Goal: Task Accomplishment & Management: Use online tool/utility

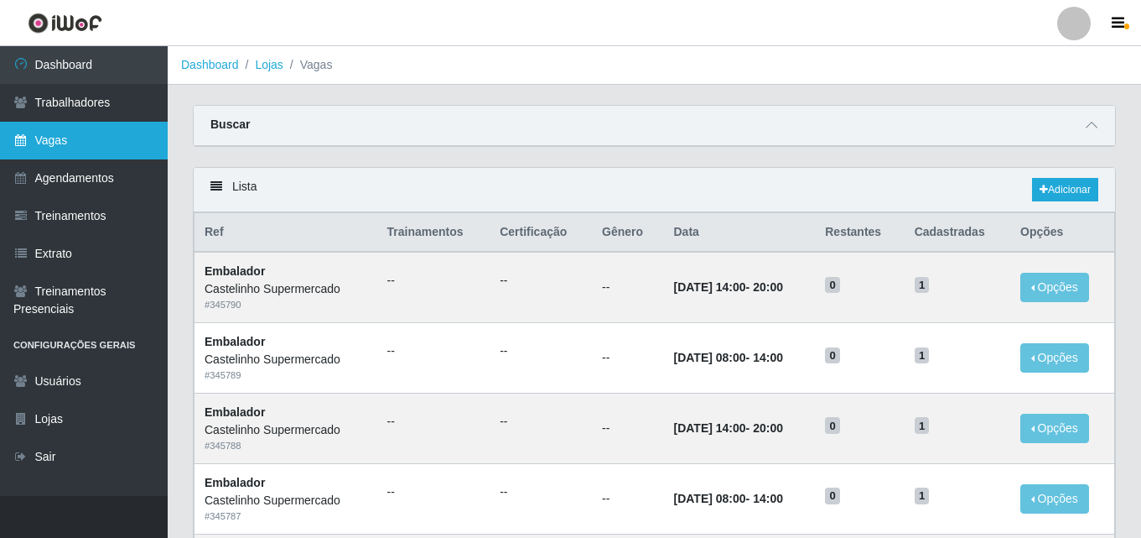
click at [52, 139] on link "Vagas" at bounding box center [84, 141] width 168 height 38
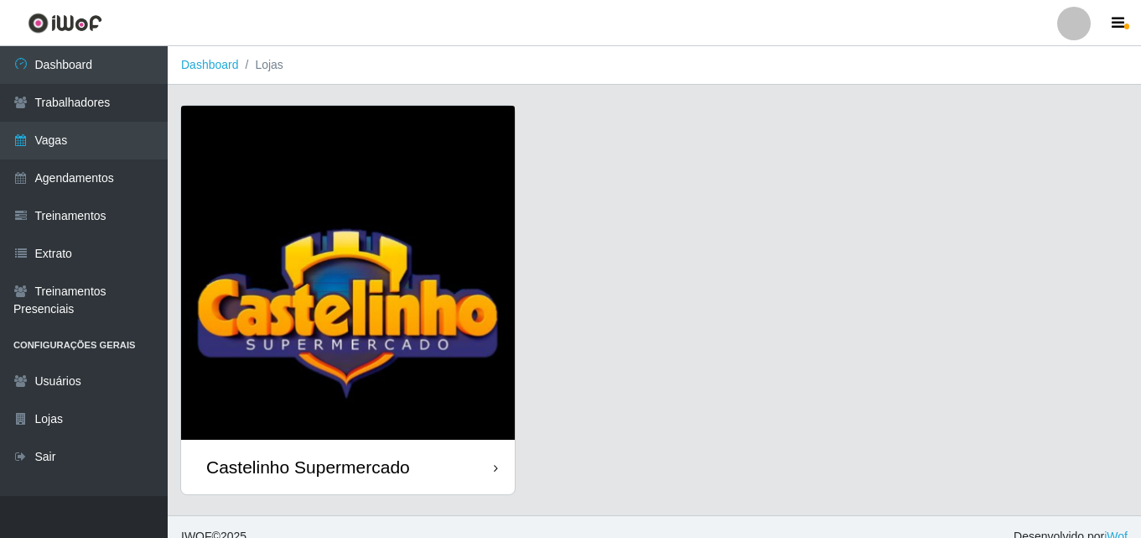
click at [285, 474] on div "Castelinho Supermercado" at bounding box center [308, 466] width 204 height 21
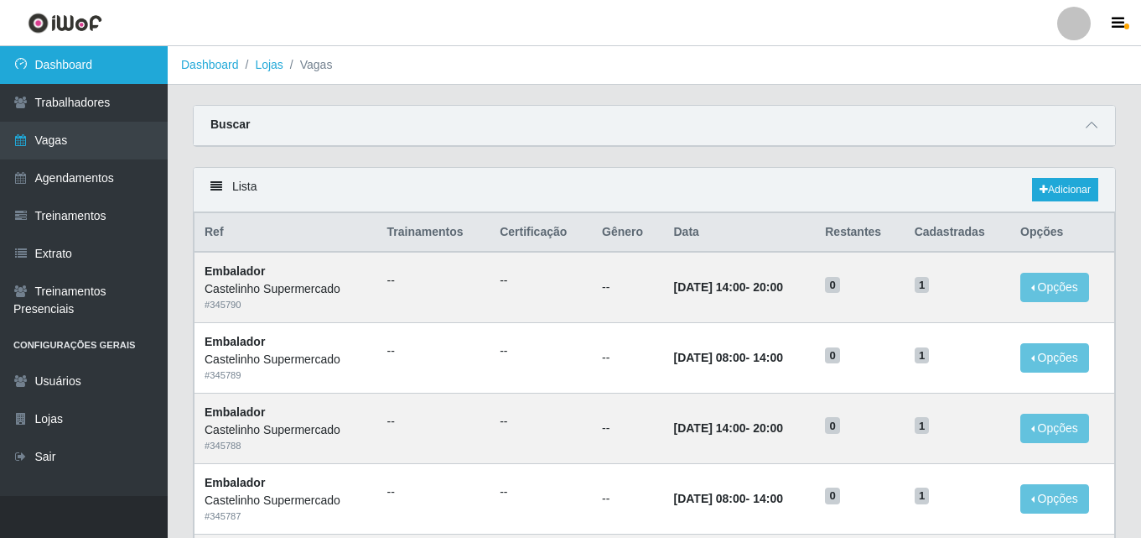
click at [66, 60] on link "Dashboard" at bounding box center [84, 65] width 168 height 38
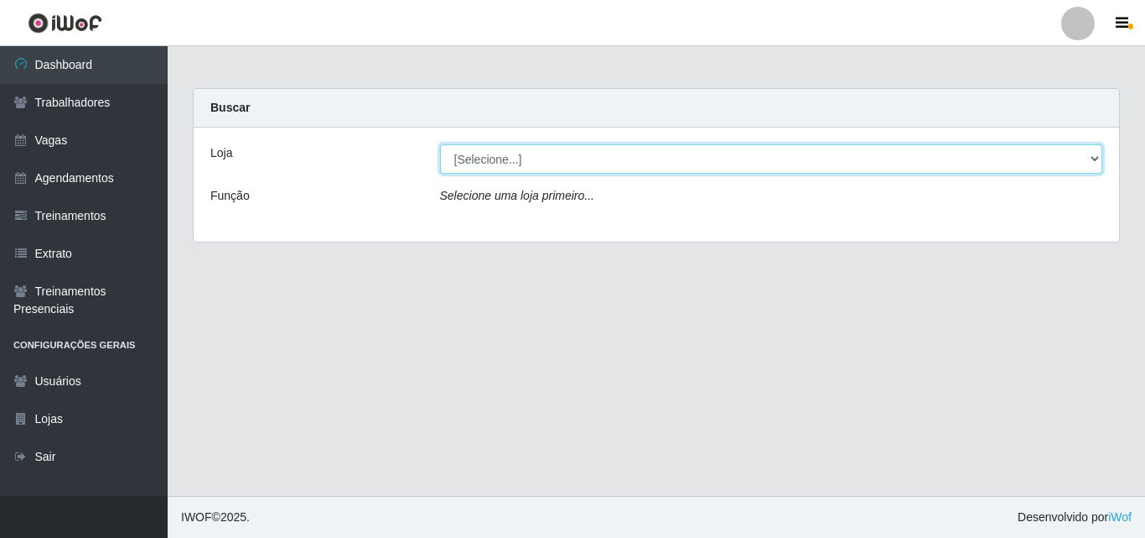
click at [1096, 157] on select "[Selecione...] Castelinho Supermercado" at bounding box center [771, 158] width 663 height 29
select select "377"
click at [440, 144] on select "[Selecione...] Castelinho Supermercado" at bounding box center [771, 158] width 663 height 29
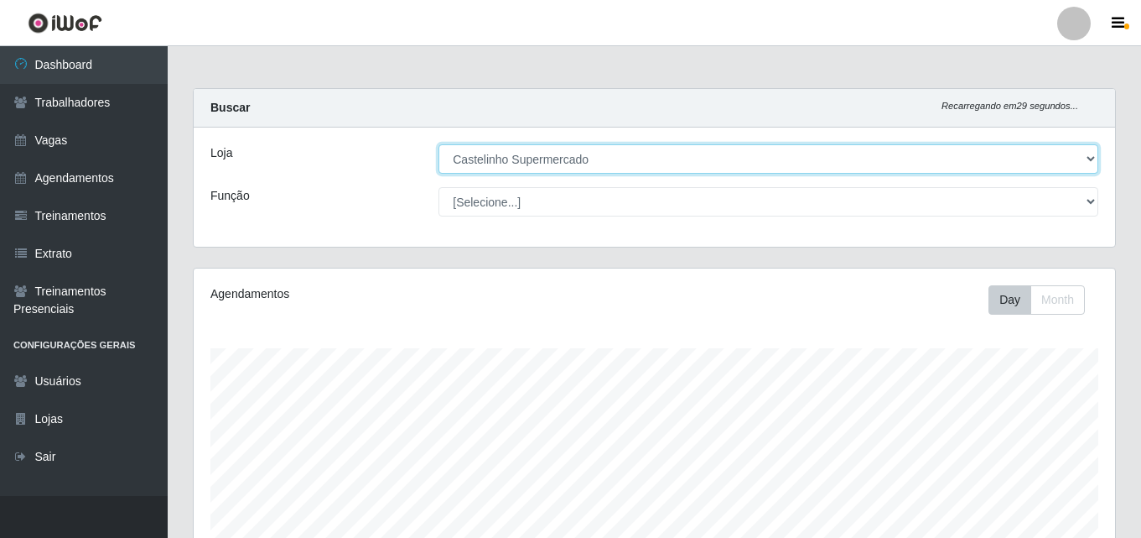
scroll to position [348, 922]
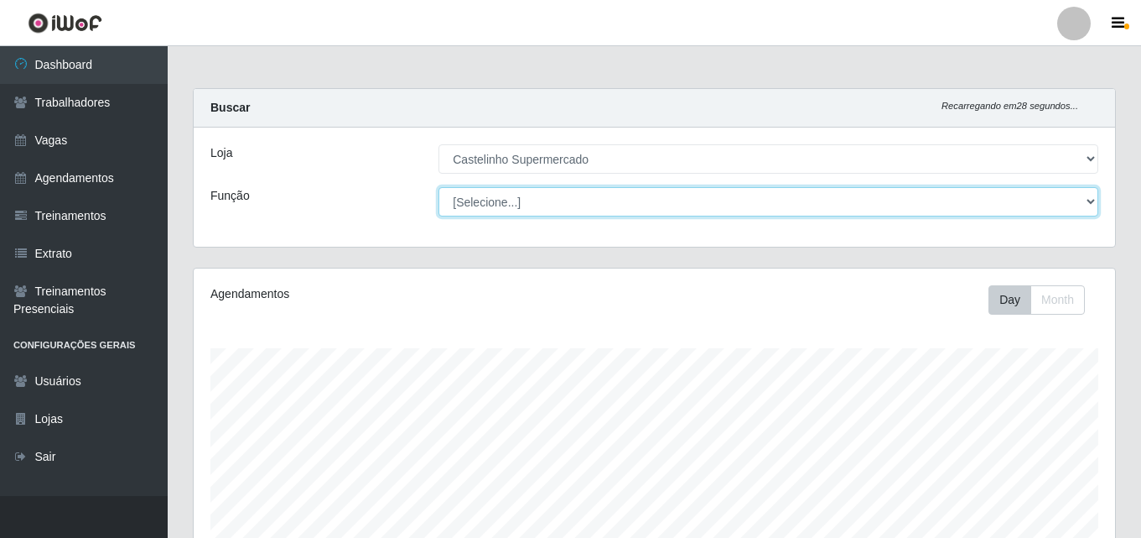
click at [506, 203] on select "[Selecione...] ASG ASG + ASG ++ Balconista de Açougue Balconista de Açougue + B…" at bounding box center [769, 201] width 660 height 29
select select "1"
click at [439, 187] on select "[Selecione...] ASG ASG + ASG ++ Balconista de Açougue Balconista de Açougue + B…" at bounding box center [769, 201] width 660 height 29
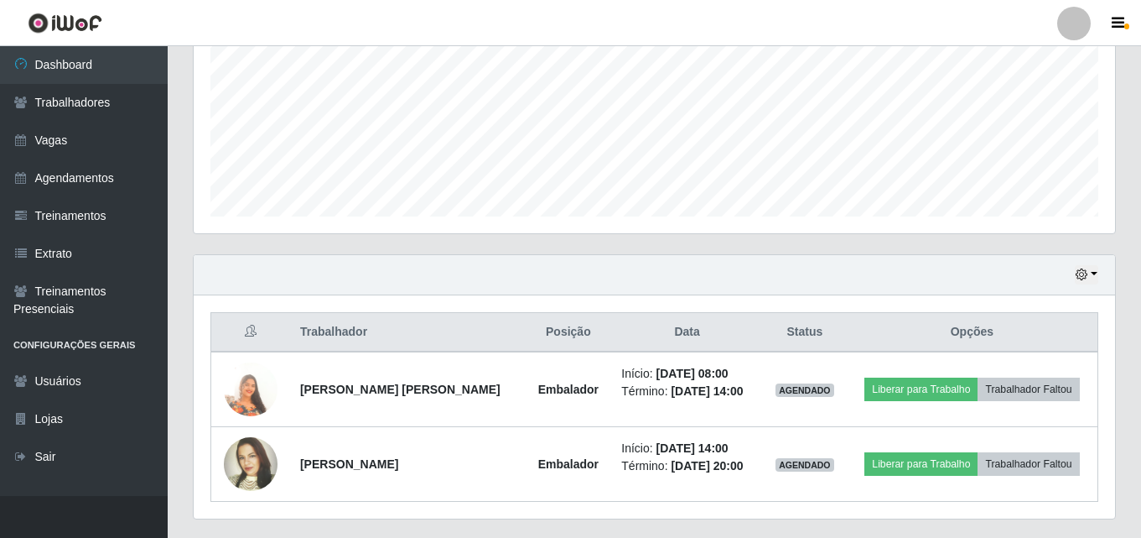
scroll to position [427, 0]
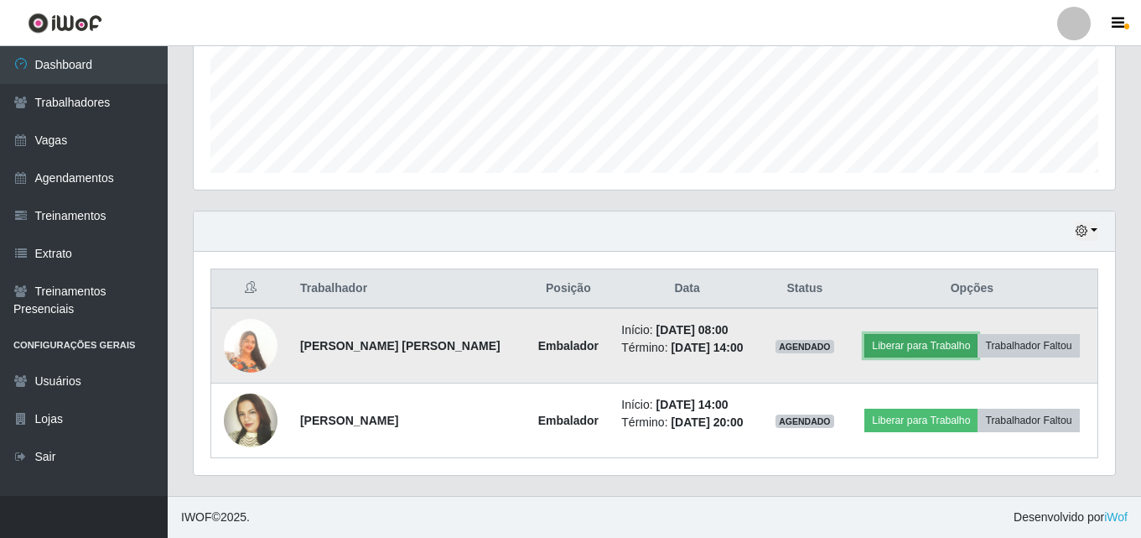
click at [906, 342] on button "Liberar para Trabalho" at bounding box center [921, 345] width 113 height 23
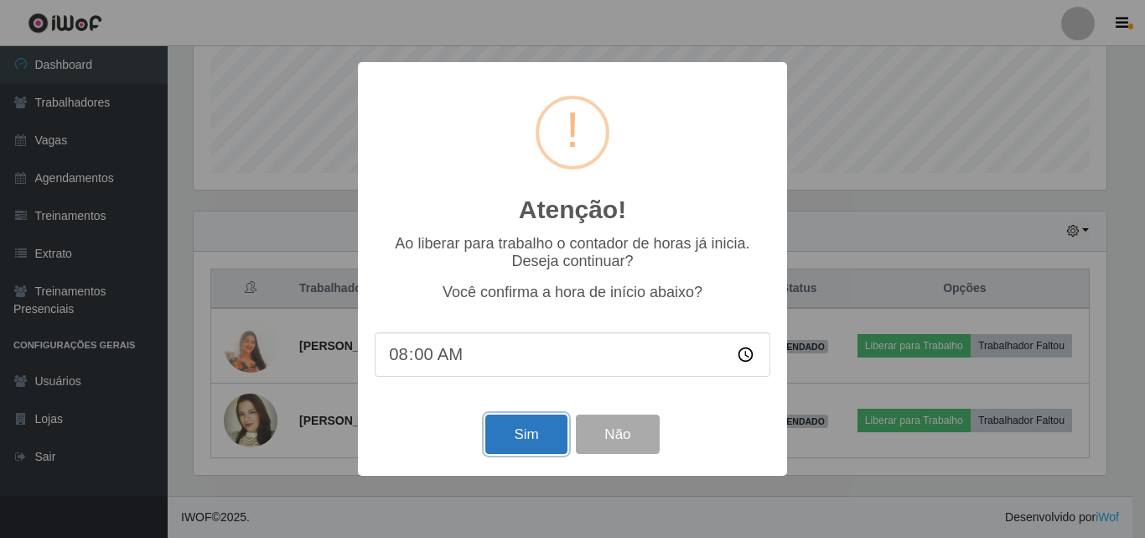
click at [521, 437] on button "Sim" at bounding box center [526, 433] width 81 height 39
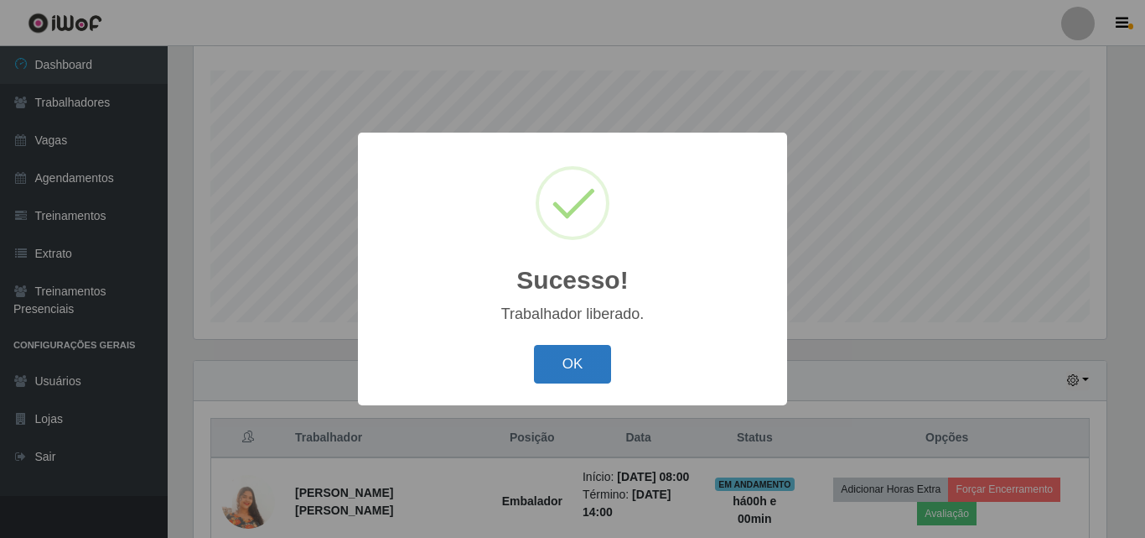
click at [591, 353] on button "OK" at bounding box center [573, 364] width 78 height 39
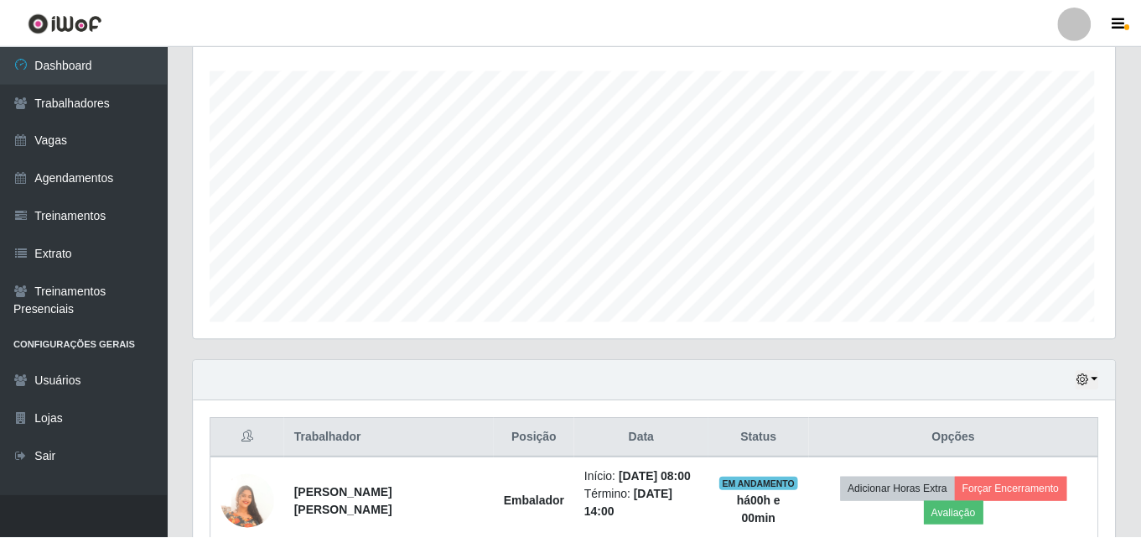
scroll to position [348, 922]
